Goal: Navigation & Orientation: Find specific page/section

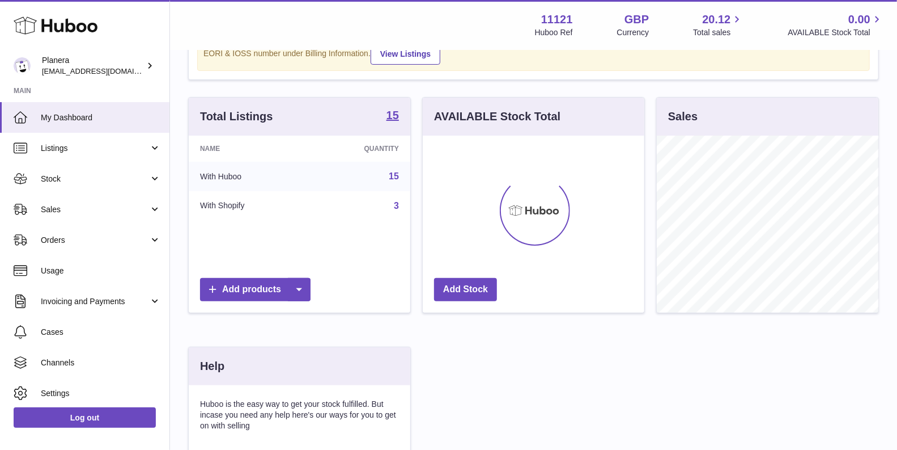
scroll to position [71, 0]
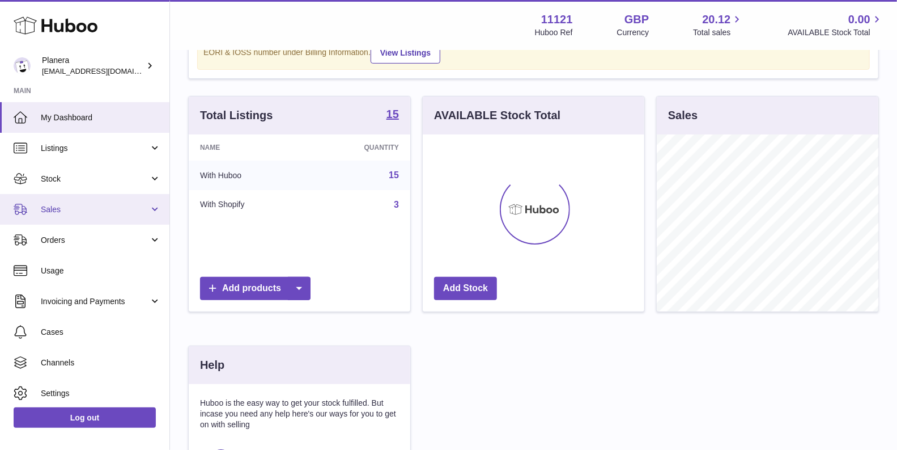
click at [56, 204] on span "Sales" at bounding box center [95, 209] width 108 height 11
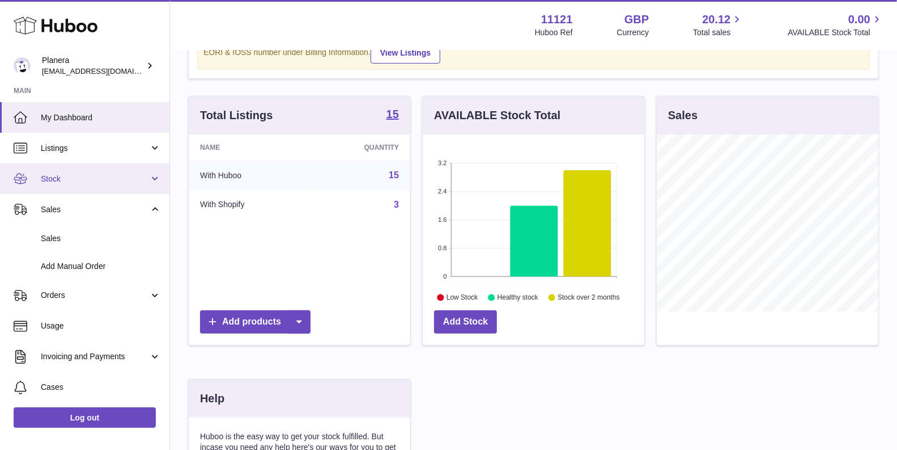
click at [68, 192] on link "Stock" at bounding box center [85, 178] width 170 height 31
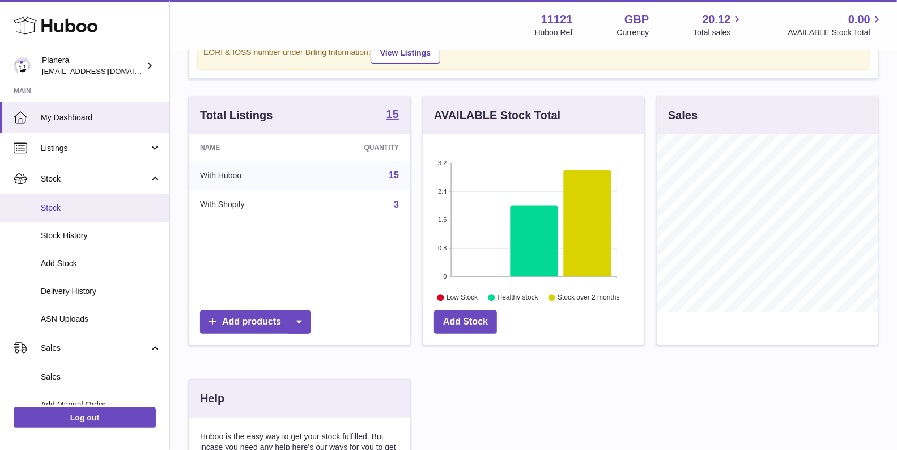
click at [66, 211] on span "Stock" at bounding box center [101, 207] width 120 height 11
